Goal: Information Seeking & Learning: Compare options

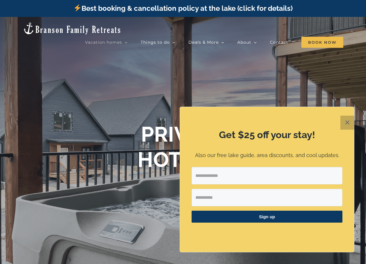
click at [345, 123] on button "✕" at bounding box center [347, 123] width 14 height 14
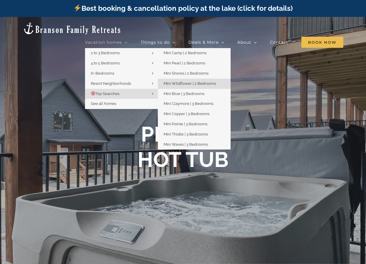
click at [200, 81] on span "Mini Wildflower | 2 Bedrooms" at bounding box center [190, 83] width 52 height 4
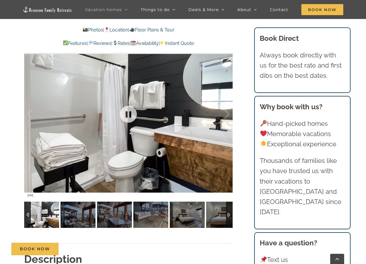
scroll to position [553, 0]
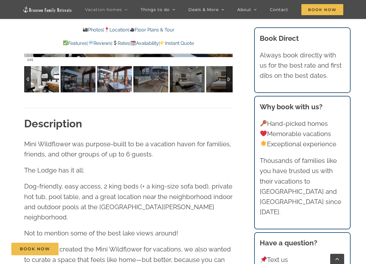
click at [119, 82] on img at bounding box center [114, 79] width 35 height 26
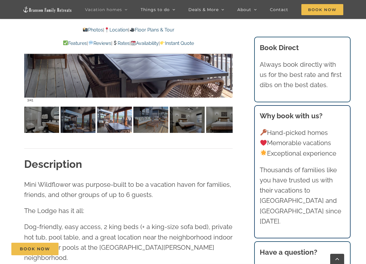
scroll to position [466, 0]
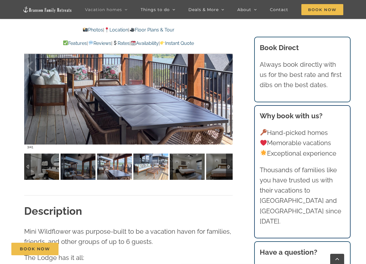
click at [144, 166] on img at bounding box center [150, 166] width 35 height 26
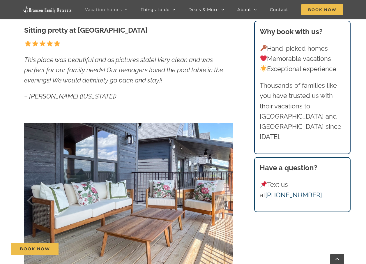
scroll to position [233, 0]
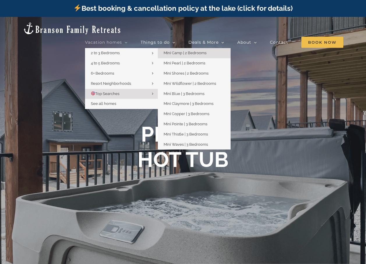
click at [180, 51] on span "Mini Camp | 2 Bedrooms" at bounding box center [185, 53] width 43 height 4
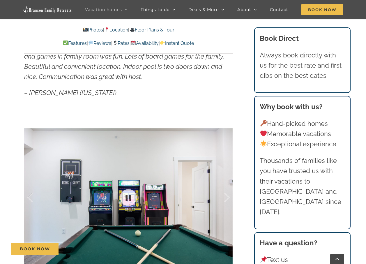
scroll to position [466, 0]
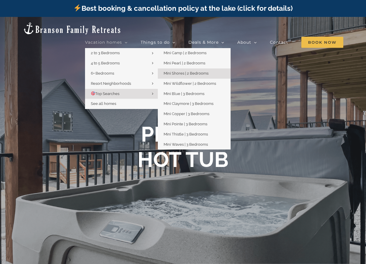
click at [192, 71] on span "Mini Shores | 2 Bedrooms" at bounding box center [186, 73] width 45 height 4
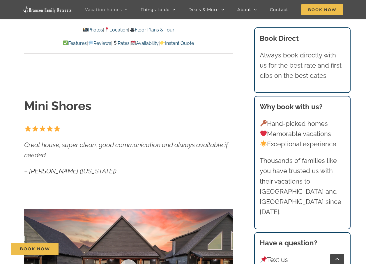
scroll to position [378, 0]
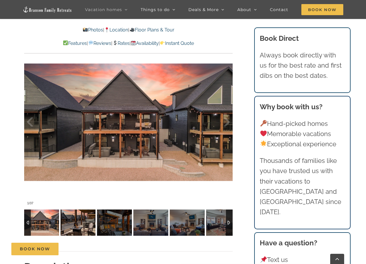
click at [77, 219] on img at bounding box center [78, 222] width 35 height 26
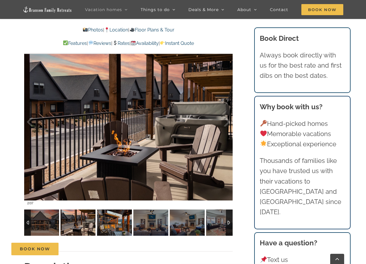
click at [106, 221] on img at bounding box center [114, 222] width 35 height 26
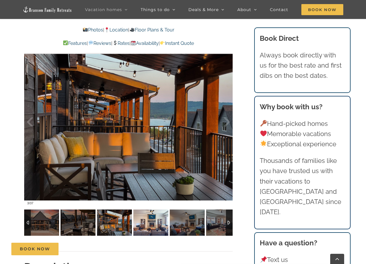
click at [150, 219] on img at bounding box center [150, 222] width 35 height 26
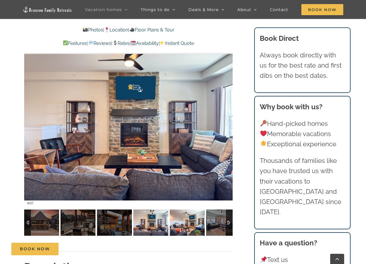
click at [180, 219] on img at bounding box center [187, 222] width 35 height 26
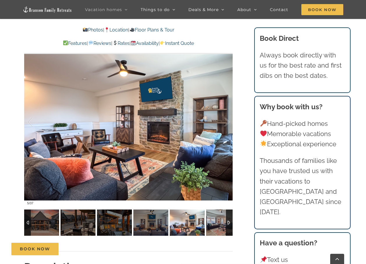
click at [219, 215] on img at bounding box center [223, 222] width 35 height 26
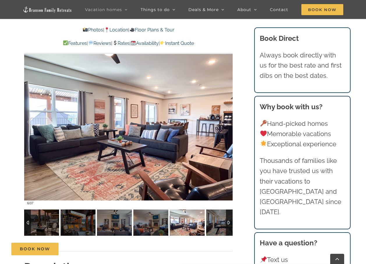
click at [228, 218] on div at bounding box center [229, 222] width 7 height 26
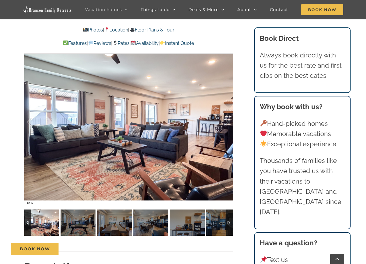
click at [228, 218] on div at bounding box center [229, 222] width 7 height 26
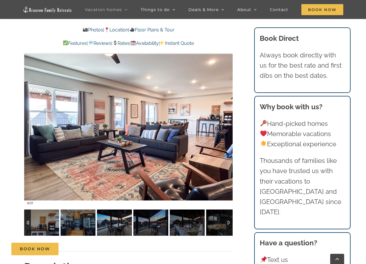
click at [109, 224] on img at bounding box center [114, 222] width 35 height 26
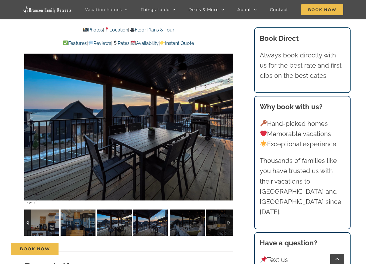
click at [154, 224] on img at bounding box center [150, 222] width 35 height 26
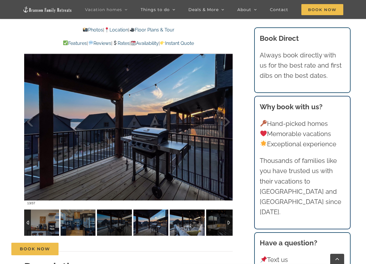
click at [179, 224] on img at bounding box center [187, 222] width 35 height 26
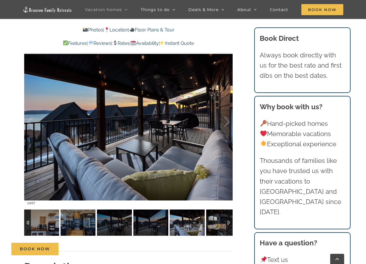
click at [216, 222] on img at bounding box center [223, 222] width 35 height 26
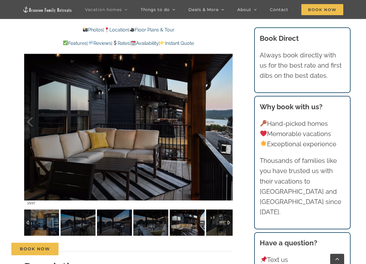
click at [231, 221] on div at bounding box center [229, 222] width 7 height 26
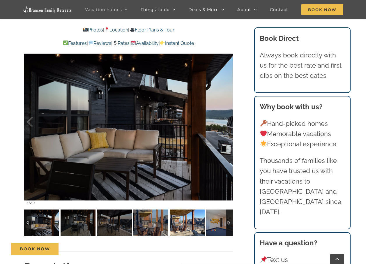
click at [163, 224] on img at bounding box center [150, 222] width 35 height 26
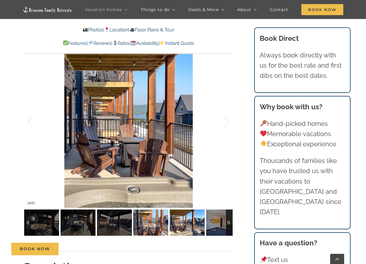
click at [179, 224] on img at bounding box center [187, 222] width 35 height 26
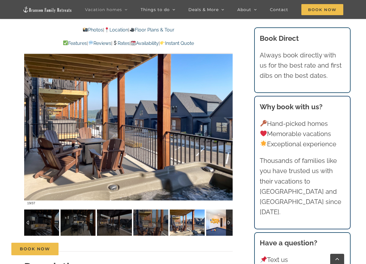
click at [223, 226] on img at bounding box center [223, 222] width 35 height 26
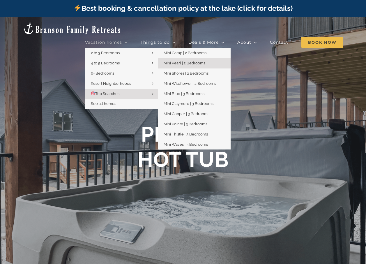
click at [186, 61] on span "Mini Pearl | 2 Bedrooms" at bounding box center [185, 63] width 42 height 4
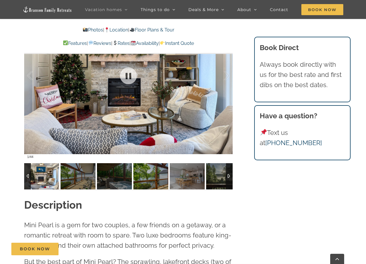
scroll to position [495, 0]
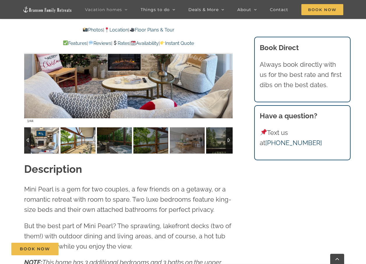
click at [81, 136] on img at bounding box center [78, 140] width 35 height 26
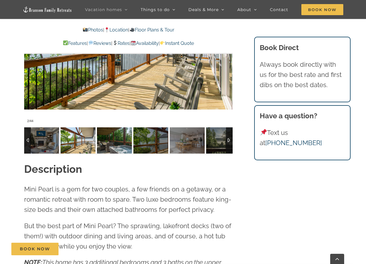
click at [117, 143] on img at bounding box center [114, 140] width 35 height 26
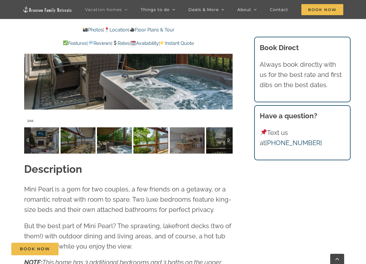
click at [155, 150] on img at bounding box center [150, 140] width 35 height 26
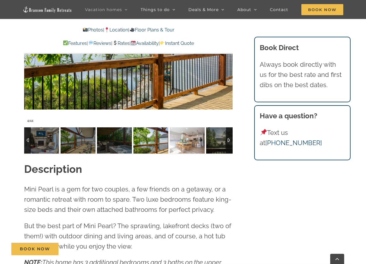
click at [174, 143] on img at bounding box center [187, 140] width 35 height 26
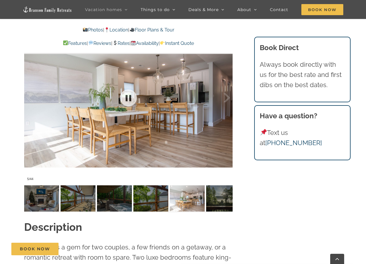
scroll to position [407, 0]
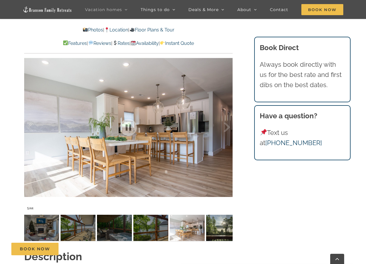
click at [215, 223] on img at bounding box center [223, 228] width 35 height 26
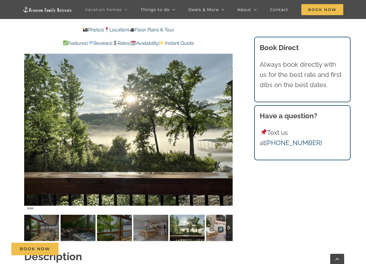
click at [229, 225] on div at bounding box center [229, 228] width 7 height 26
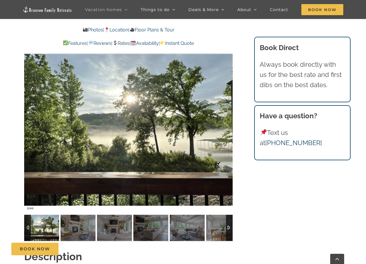
click at [229, 224] on div at bounding box center [229, 228] width 7 height 26
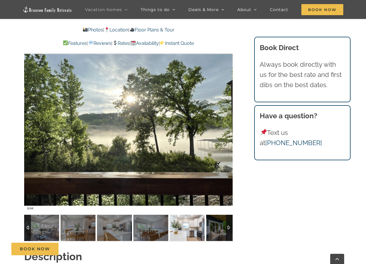
click at [193, 226] on img at bounding box center [187, 228] width 35 height 26
